Goal: Task Accomplishment & Management: Manage account settings

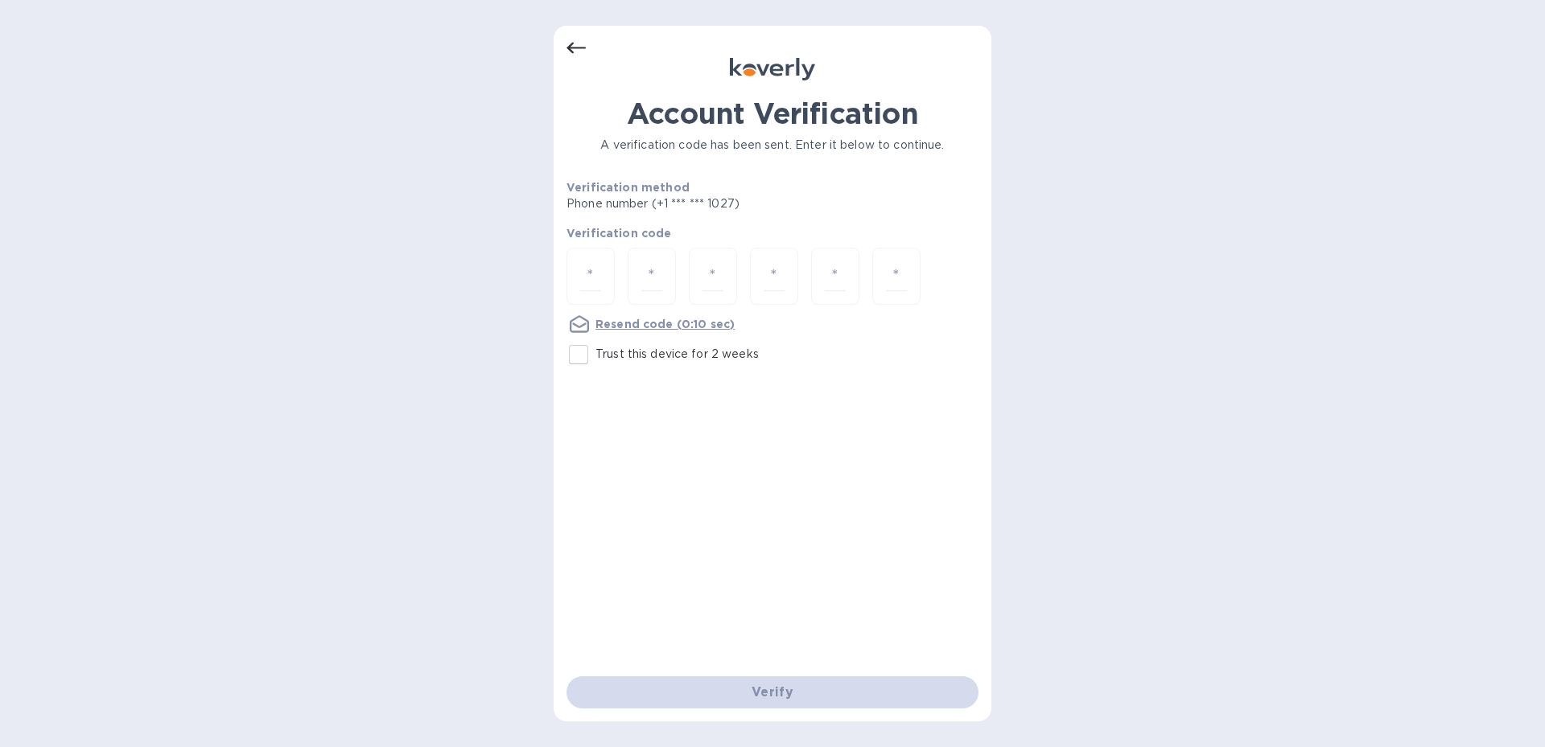
click at [585, 360] on input "Trust this device for 2 weeks" at bounding box center [579, 355] width 34 height 34
checkbox input "true"
click at [595, 263] on input "number" at bounding box center [590, 277] width 21 height 30
